Goal: Information Seeking & Learning: Learn about a topic

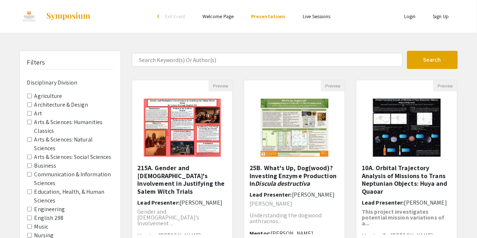
click at [31, 95] on Division-Agriculture "Agriculture" at bounding box center [29, 95] width 5 height 5
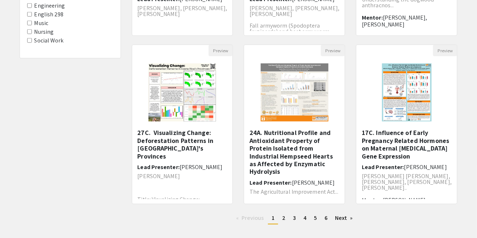
scroll to position [208, 0]
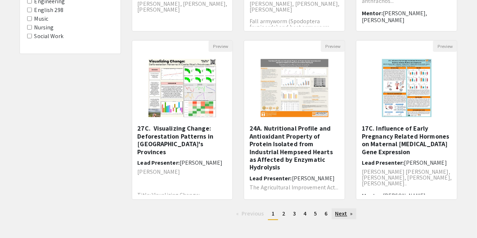
click at [342, 214] on link "Next page" at bounding box center [344, 213] width 25 height 11
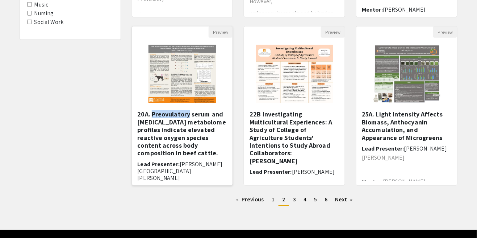
scroll to position [239, 0]
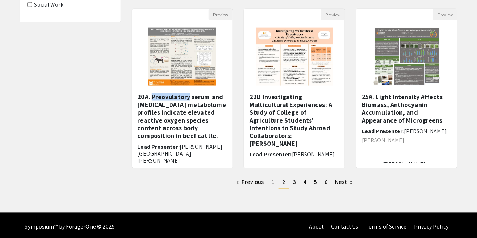
click at [71, 74] on div "Filters Disciplinary Division Agriculture Architecture & Design Art Arts & Scie…" at bounding box center [70, 3] width 112 height 383
click at [180, 72] on img "Open Presentation <p>20A. Preovulatory serum and follicular fluid metabolome pr…" at bounding box center [182, 56] width 82 height 72
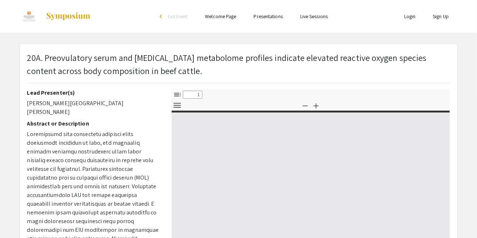
select select "custom"
type input "0"
select select "custom"
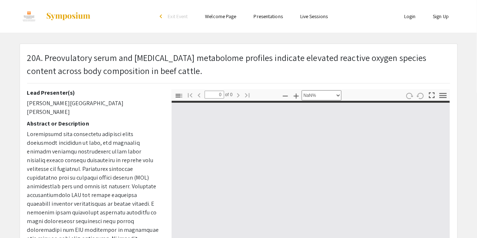
type input "1"
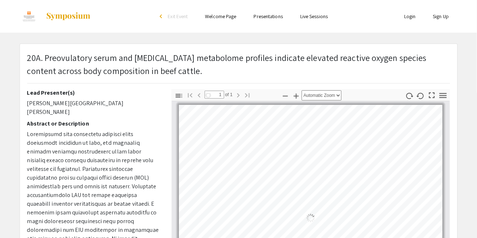
select select "auto"
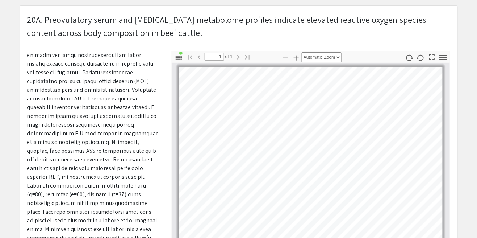
scroll to position [38, 0]
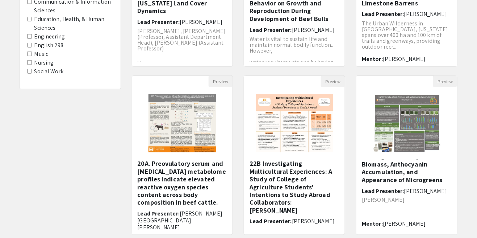
scroll to position [176, 0]
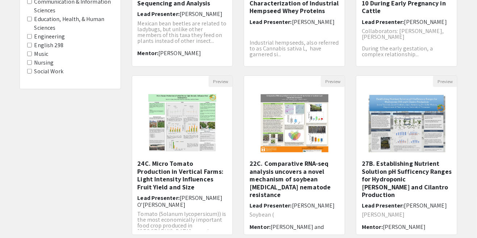
scroll to position [208, 0]
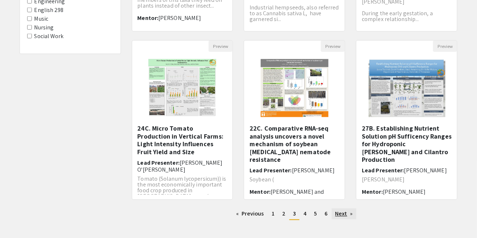
click at [351, 212] on link "Next page" at bounding box center [344, 213] width 25 height 11
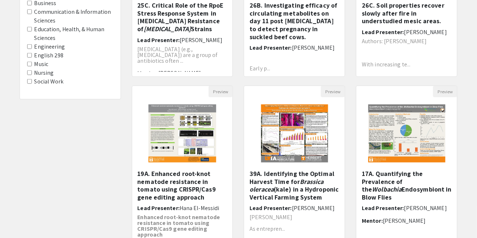
scroll to position [208, 0]
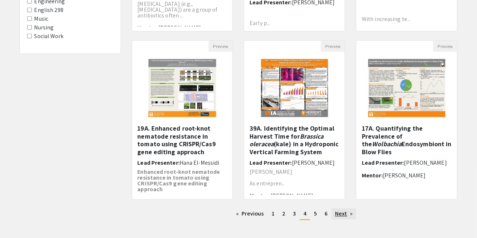
click at [355, 217] on link "Next page" at bounding box center [344, 213] width 25 height 11
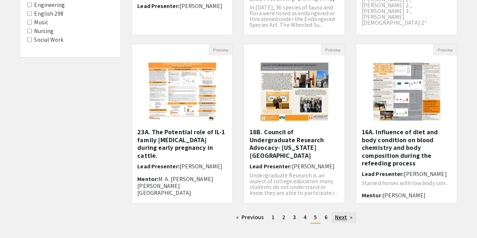
scroll to position [208, 0]
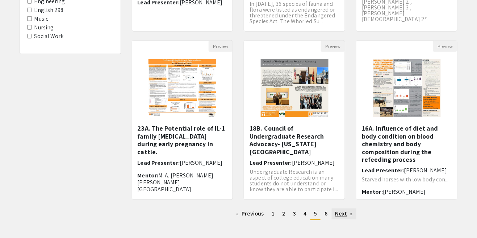
click at [348, 210] on link "Next page" at bounding box center [344, 213] width 25 height 11
